Goal: Task Accomplishment & Management: Manage account settings

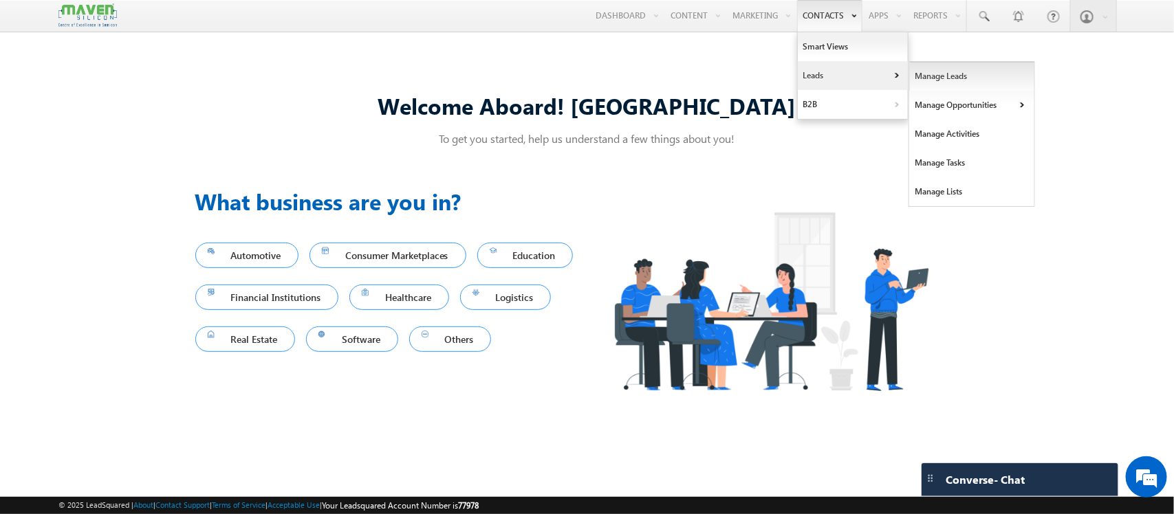
click at [913, 77] on link "Manage Leads" at bounding box center [972, 76] width 126 height 29
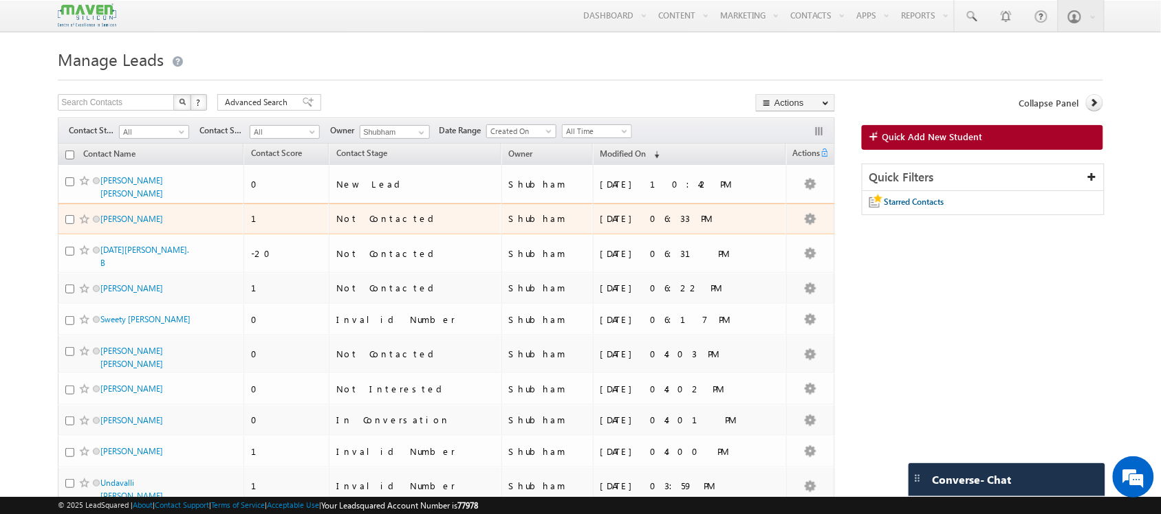
click at [232, 204] on td "Praveenkumar Rapeti" at bounding box center [151, 220] width 186 height 32
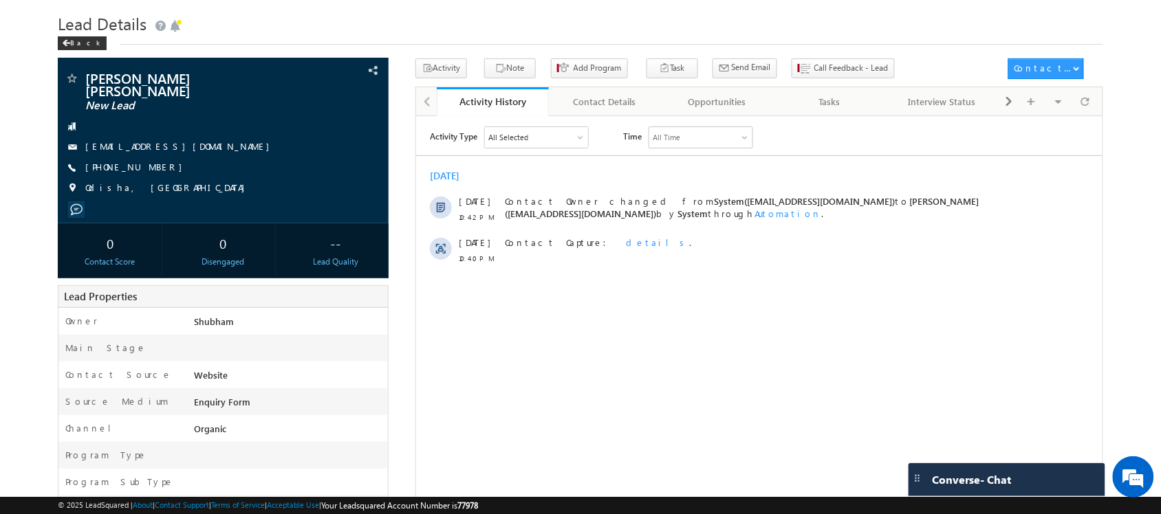
scroll to position [35, 0]
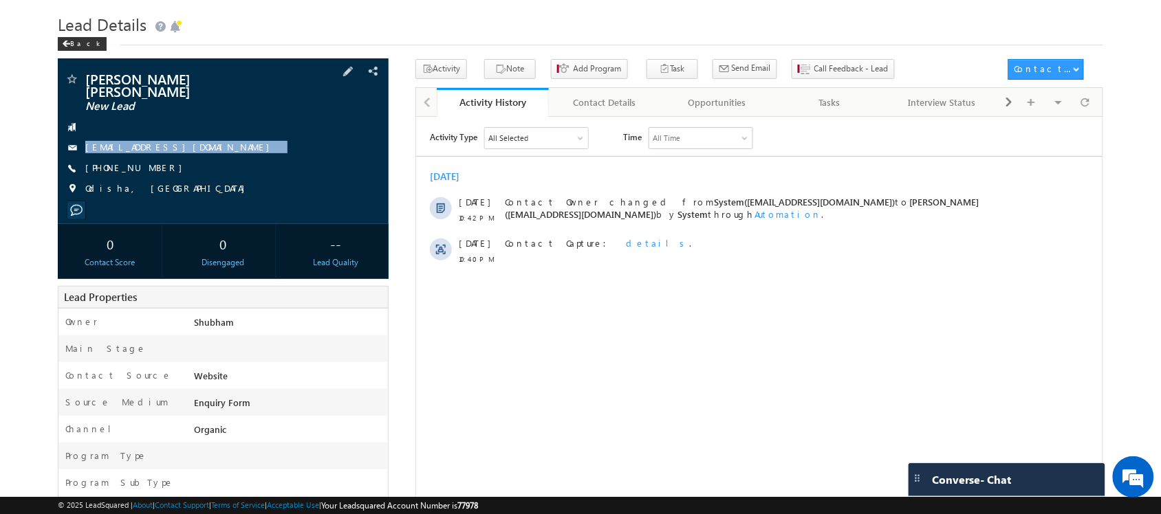
drag, startPoint x: 195, startPoint y: 135, endPoint x: 194, endPoint y: 151, distance: 16.5
click at [194, 151] on div "[PERSON_NAME] [PERSON_NAME] New Lead [EMAIL_ADDRESS][DOMAIN_NAME] [PHONE_NUMBER]" at bounding box center [223, 137] width 316 height 131
copy div "[EMAIL_ADDRESS][DOMAIN_NAME]"
click at [1088, 114] on span at bounding box center [1085, 102] width 8 height 24
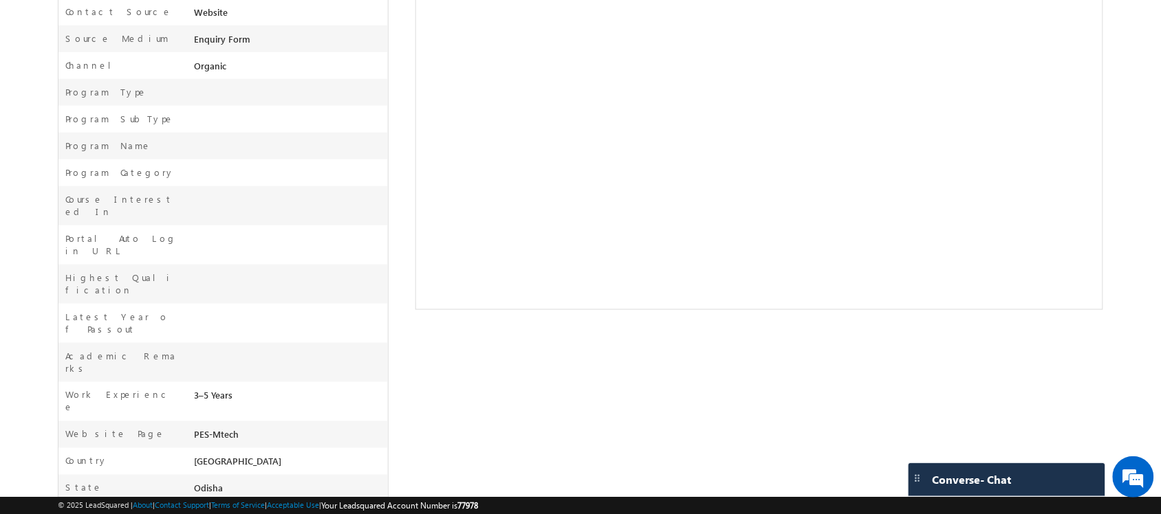
scroll to position [0, 0]
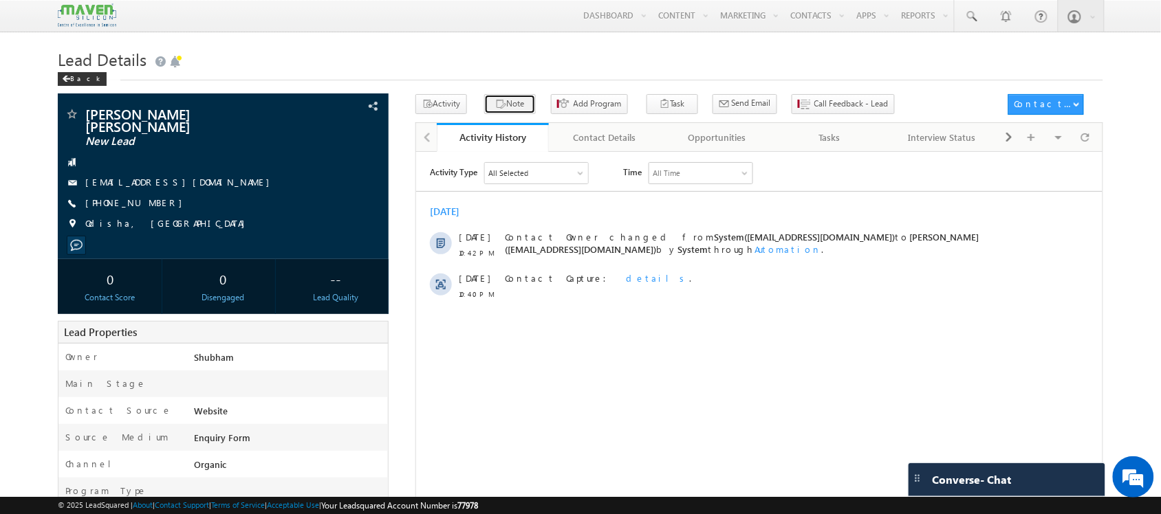
click at [519, 108] on button "Note" at bounding box center [510, 104] width 52 height 20
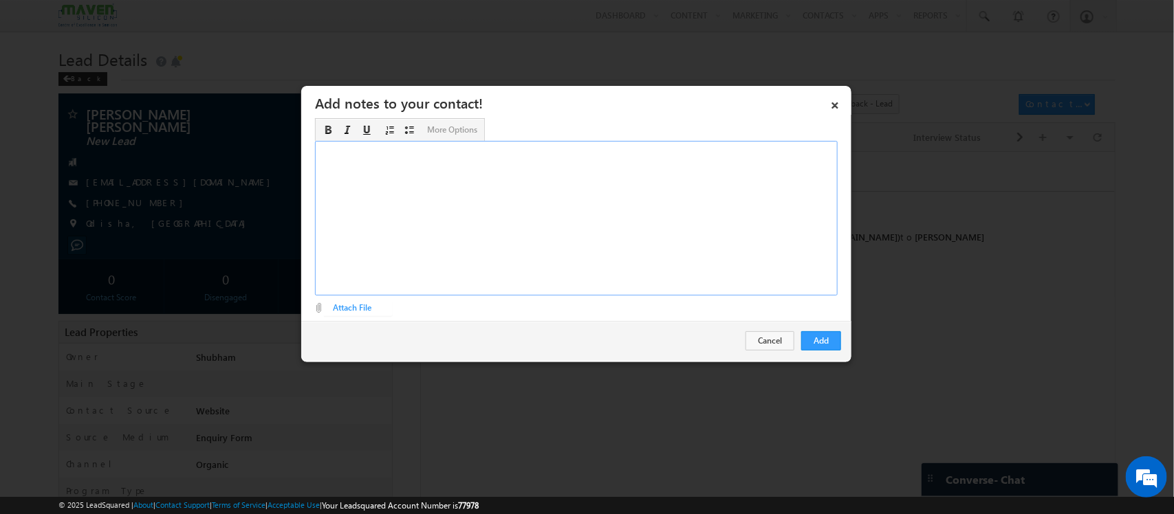
click at [589, 167] on div "Rich Text Editor, Description-inline-editor-div" at bounding box center [576, 218] width 523 height 155
click at [827, 334] on button "Add" at bounding box center [821, 340] width 40 height 19
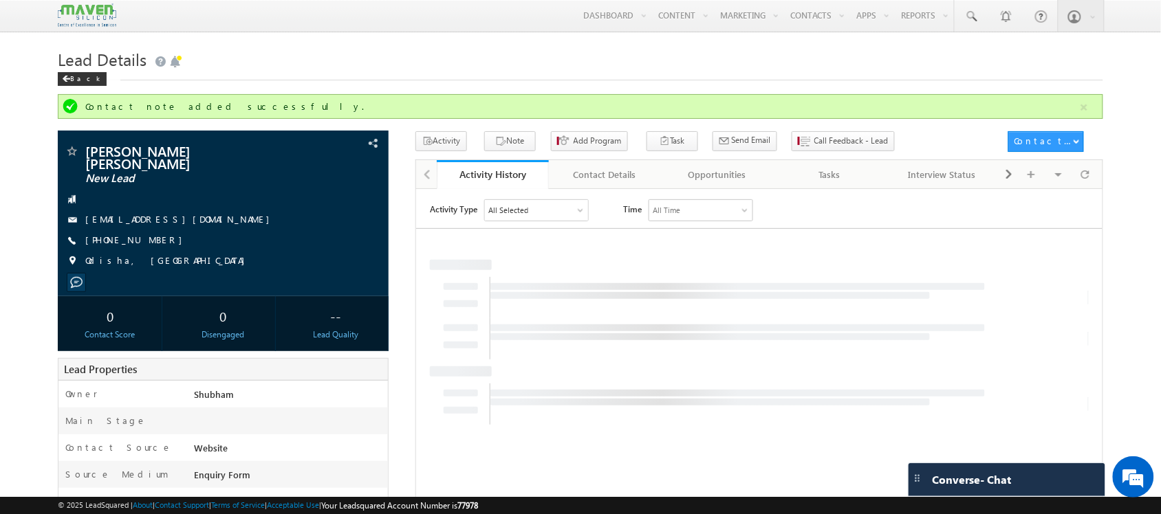
click at [827, 331] on div at bounding box center [737, 338] width 494 height 41
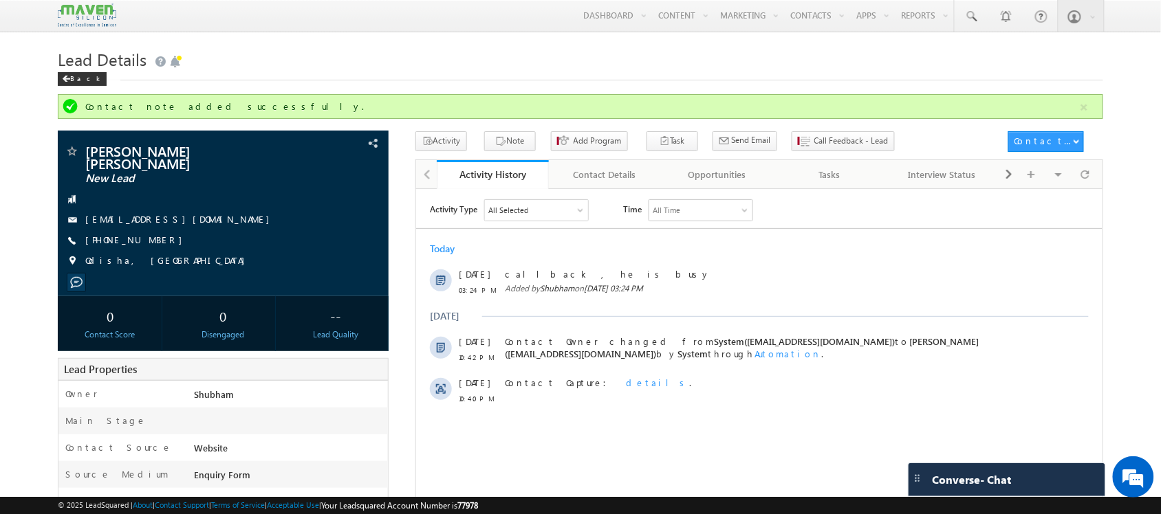
click at [849, 321] on div "[DATE]" at bounding box center [758, 315] width 686 height 12
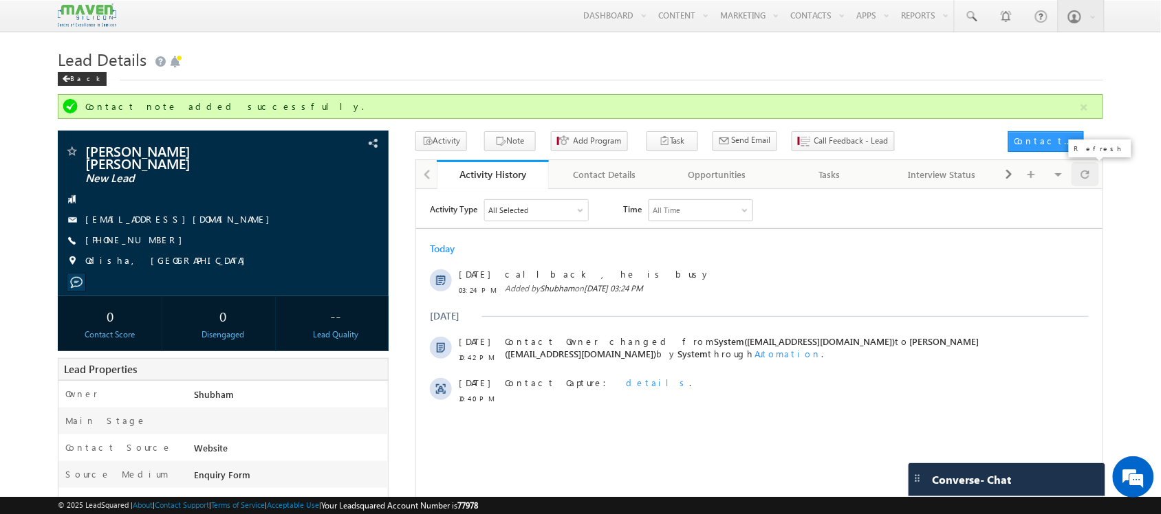
click at [1083, 171] on span at bounding box center [1085, 174] width 8 height 24
